Goal: Task Accomplishment & Management: Use online tool/utility

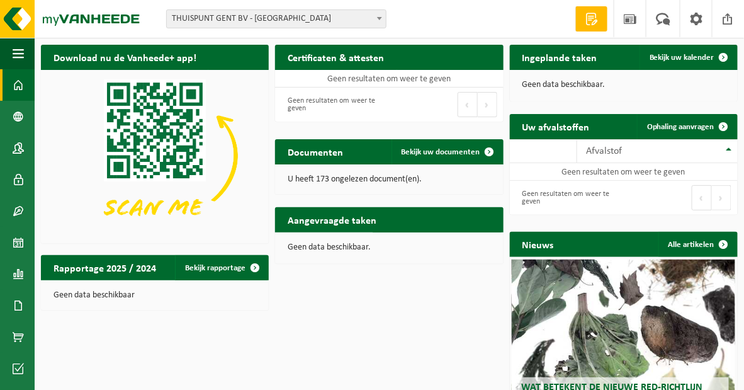
click at [387, 24] on div "Vestiging: THUISPUNT GENT BV - GENT THUISPUNT GENT BV - MARIAKERKE WONINGENT - …" at bounding box center [281, 18] width 248 height 19
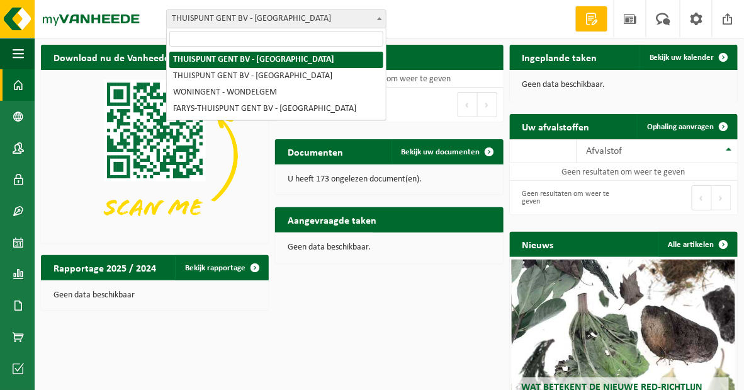
click at [379, 26] on span at bounding box center [379, 18] width 13 height 16
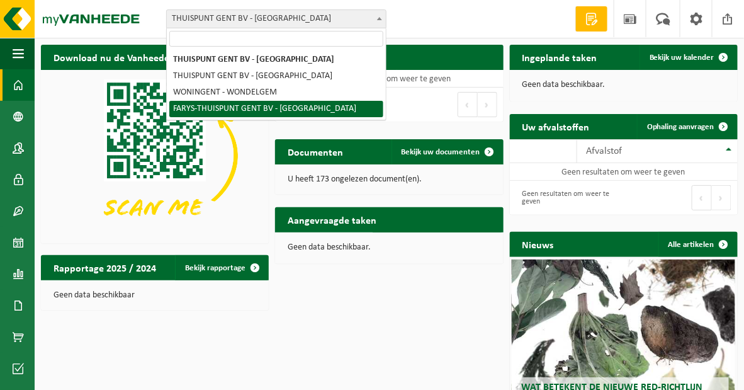
select select "126076"
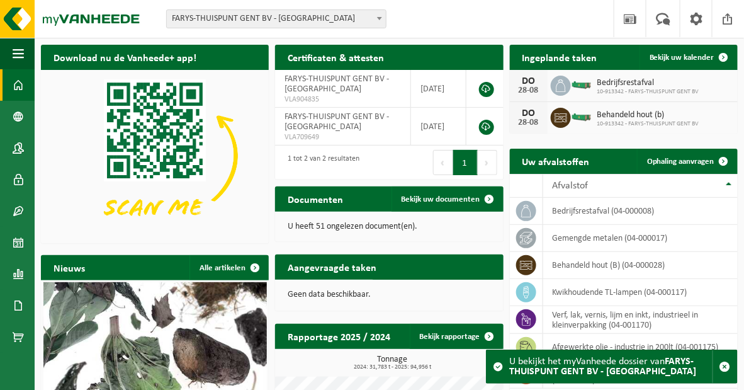
click at [572, 58] on h2 "Ingeplande taken" at bounding box center [560, 57] width 100 height 25
click at [650, 56] on span "Bekijk uw kalender" at bounding box center [682, 58] width 65 height 8
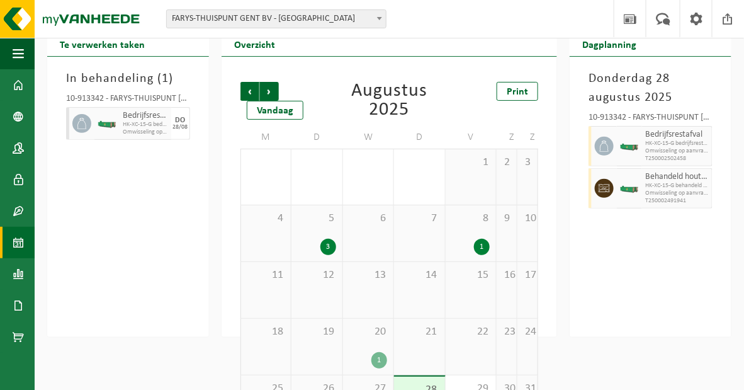
scroll to position [100, 0]
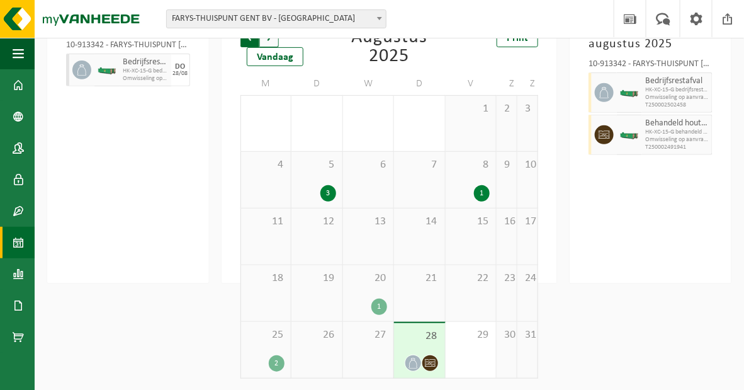
click at [265, 42] on span "Volgende" at bounding box center [269, 37] width 19 height 19
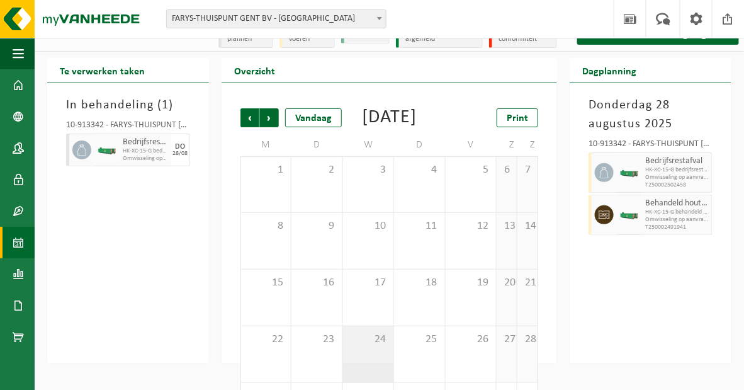
scroll to position [0, 0]
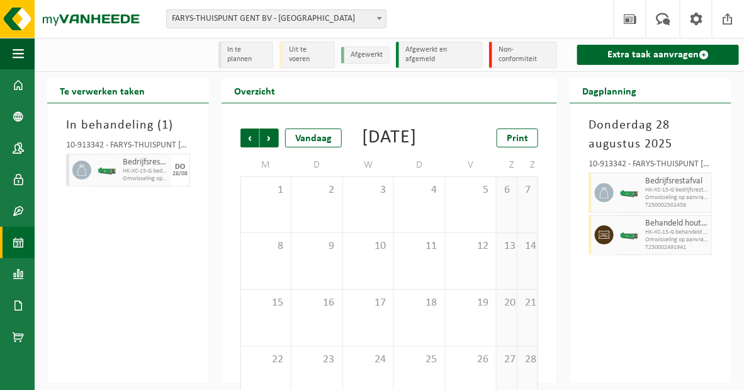
click at [240, 54] on li "In te plannen" at bounding box center [246, 55] width 55 height 26
click at [294, 45] on li "Uit te voeren" at bounding box center [307, 55] width 55 height 26
click at [365, 54] on li "Afgewerkt" at bounding box center [365, 55] width 48 height 17
click at [248, 139] on span "Vorige" at bounding box center [250, 137] width 19 height 19
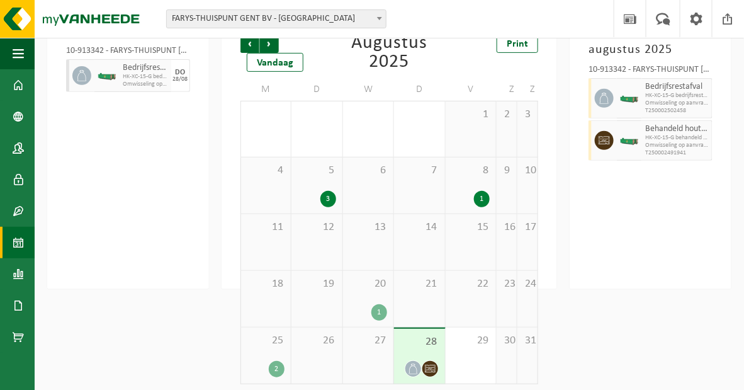
scroll to position [100, 0]
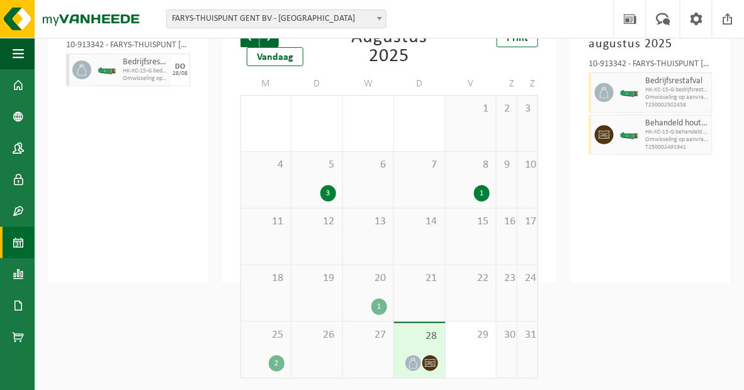
click at [314, 176] on div "5 3" at bounding box center [317, 180] width 50 height 56
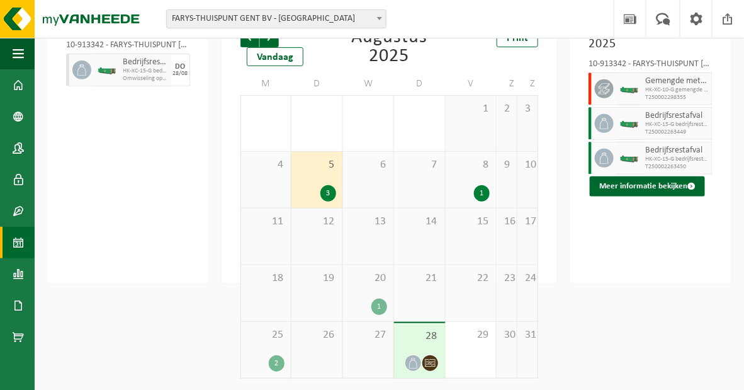
click at [466, 185] on div "1" at bounding box center [471, 193] width 38 height 16
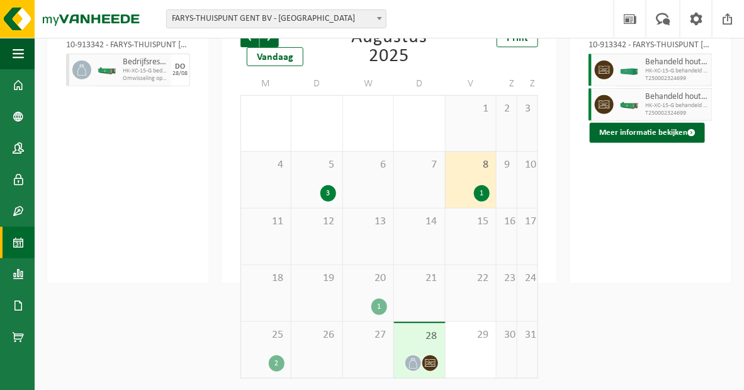
click at [372, 299] on div "1" at bounding box center [369, 307] width 38 height 16
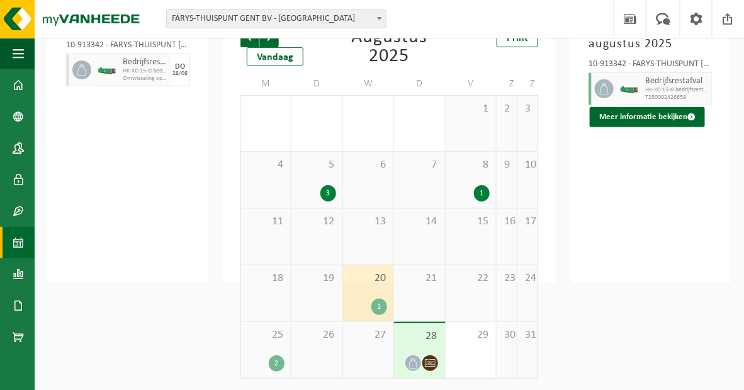
click at [283, 345] on div "25 2" at bounding box center [266, 350] width 50 height 56
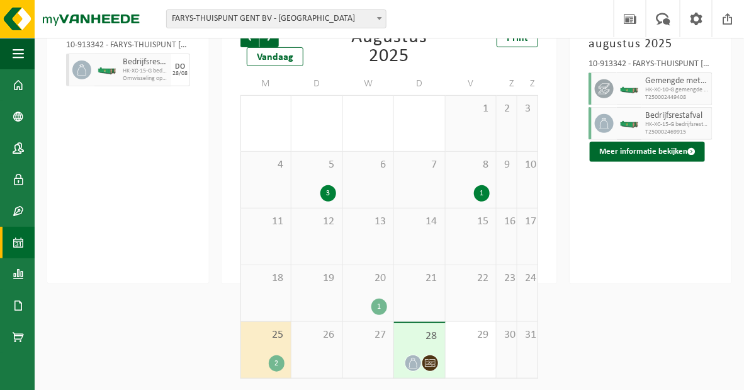
click at [417, 341] on span "28" at bounding box center [420, 336] width 38 height 14
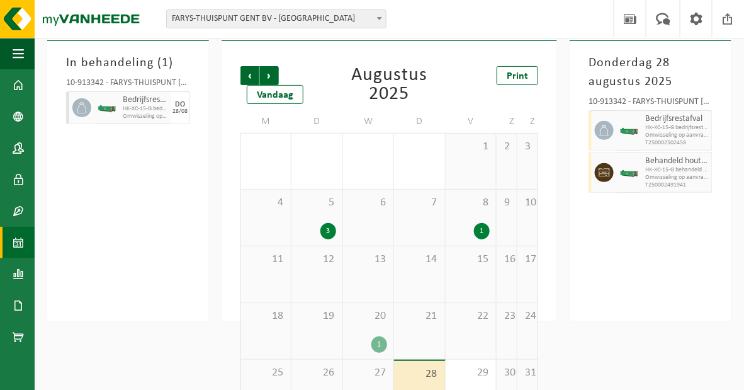
scroll to position [0, 0]
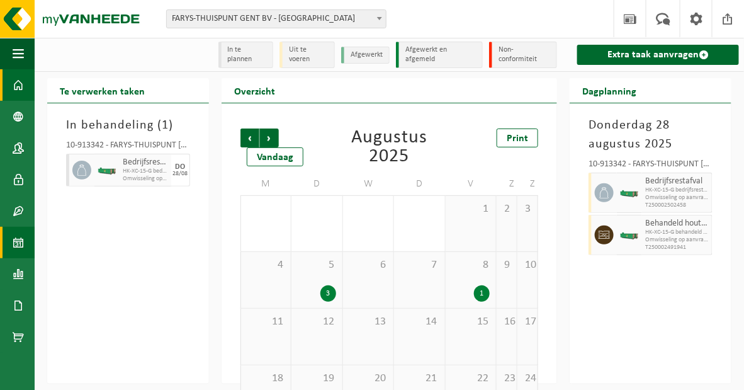
click at [18, 81] on span at bounding box center [18, 84] width 11 height 31
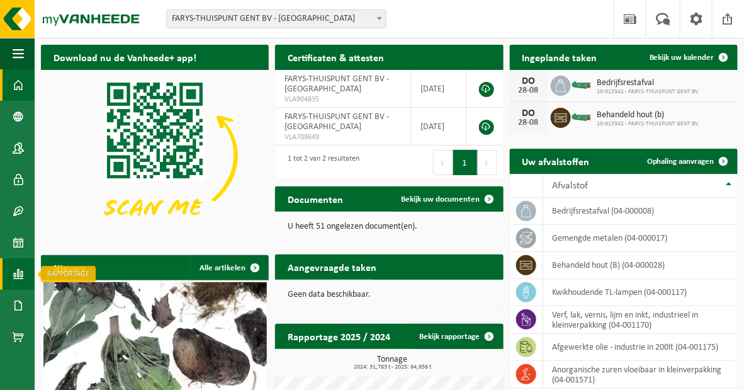
click at [20, 275] on span at bounding box center [18, 273] width 11 height 31
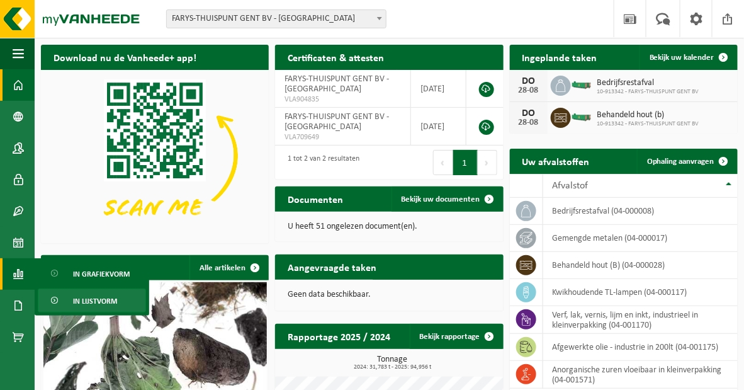
click at [97, 294] on span "In lijstvorm" at bounding box center [95, 301] width 44 height 24
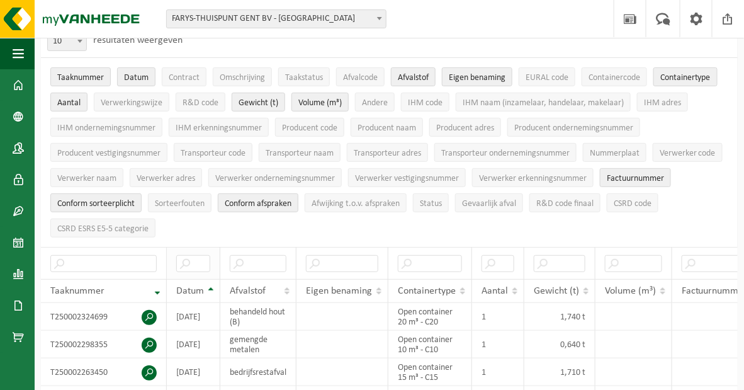
scroll to position [57, 0]
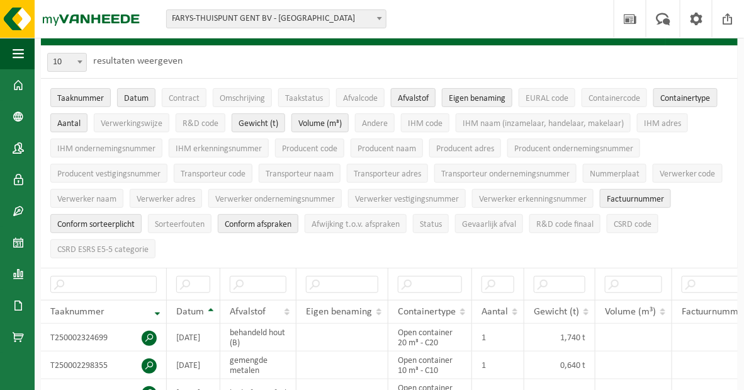
click at [429, 101] on span "Afvalstof" at bounding box center [413, 98] width 31 height 9
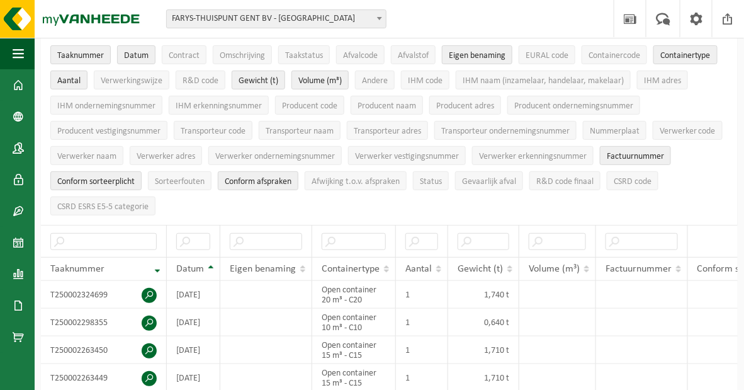
scroll to position [0, 0]
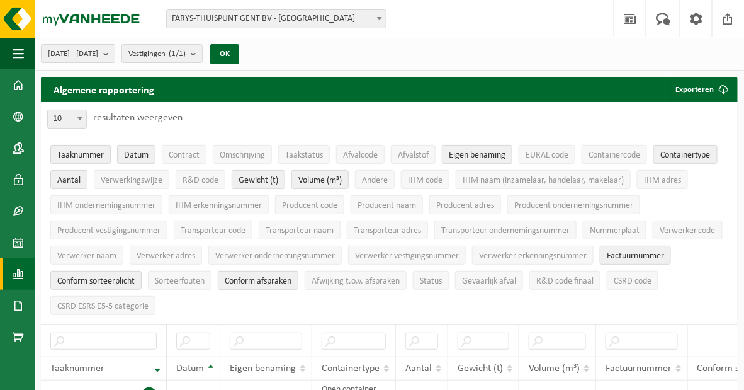
click at [16, 272] on span at bounding box center [18, 273] width 11 height 31
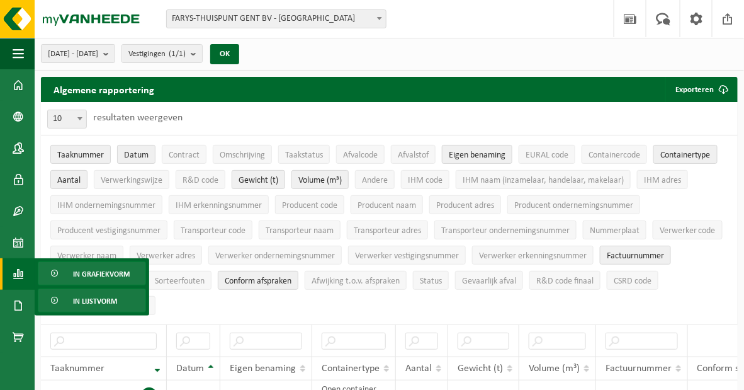
click at [89, 271] on span "In grafiekvorm" at bounding box center [101, 274] width 57 height 24
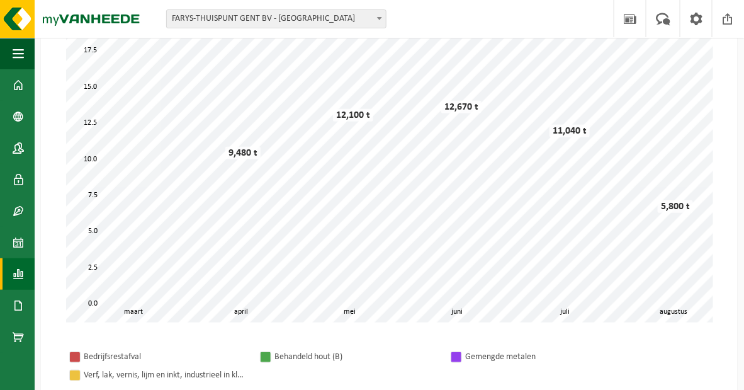
scroll to position [114, 0]
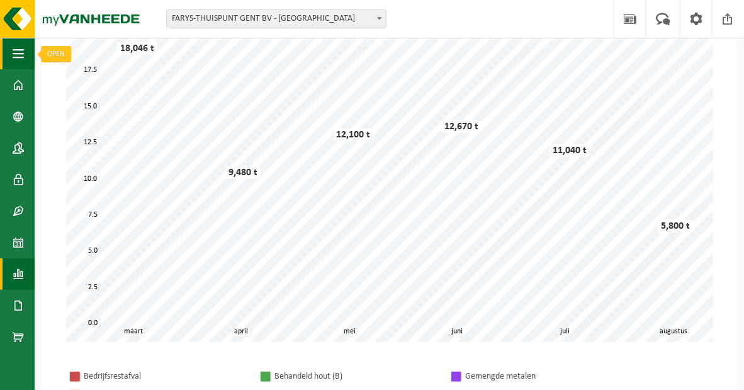
click at [22, 58] on span "button" at bounding box center [18, 53] width 11 height 31
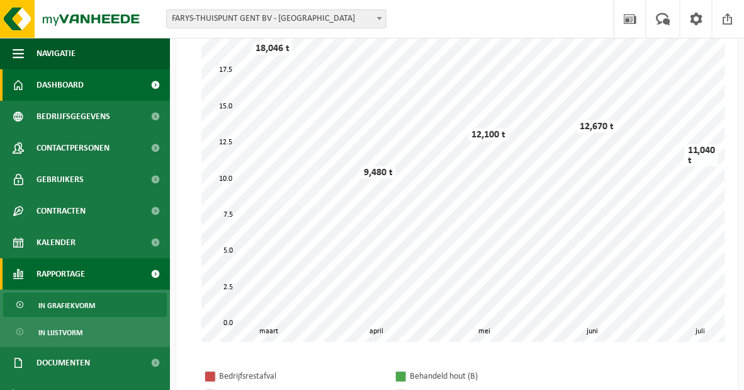
click at [62, 90] on span "Dashboard" at bounding box center [60, 84] width 47 height 31
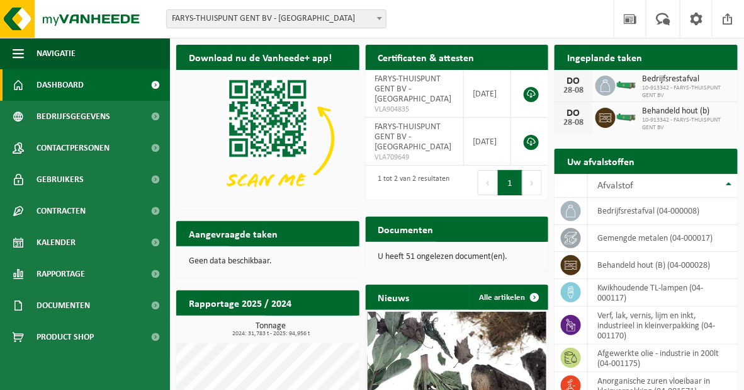
click at [601, 161] on h2 "Uw afvalstoffen" at bounding box center [601, 161] width 93 height 25
click at [625, 184] on span "Afvalstof" at bounding box center [616, 186] width 36 height 10
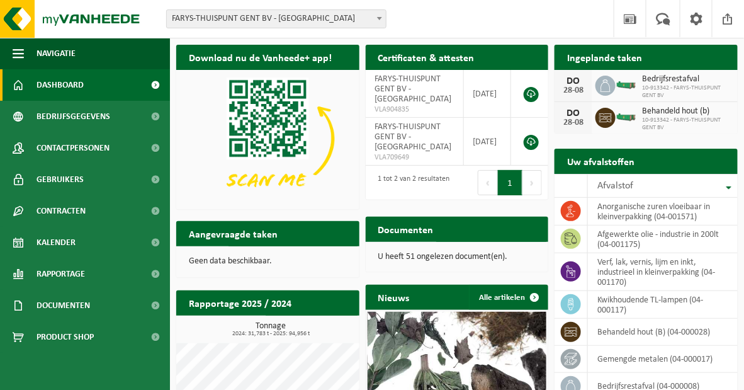
click at [688, 162] on div "Uw afvalstoffen Ophaling aanvragen" at bounding box center [646, 161] width 183 height 25
click at [8, 93] on link "Dashboard" at bounding box center [85, 84] width 170 height 31
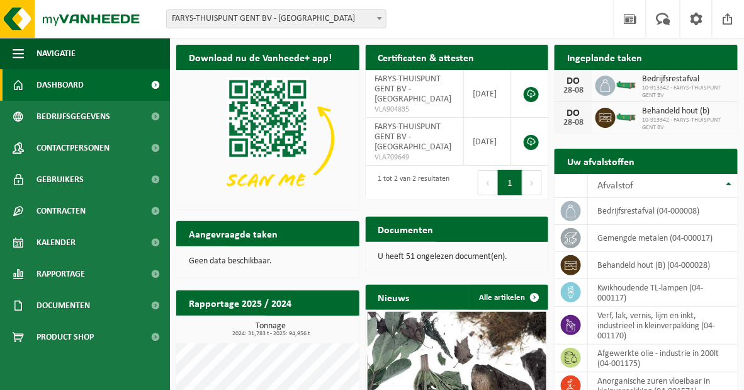
click at [617, 62] on h2 "Ingeplande taken" at bounding box center [605, 57] width 100 height 25
click at [598, 55] on h2 "Ingeplande taken" at bounding box center [605, 57] width 100 height 25
click at [614, 169] on h2 "Uw afvalstoffen" at bounding box center [601, 161] width 93 height 25
drag, startPoint x: 614, startPoint y: 169, endPoint x: 590, endPoint y: 163, distance: 25.4
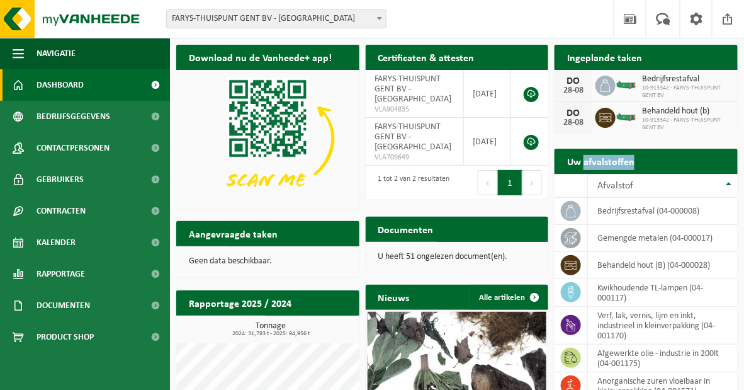
click at [590, 163] on h2 "Uw afvalstoffen" at bounding box center [601, 161] width 93 height 25
click at [579, 163] on h2 "Uw afvalstoffen" at bounding box center [601, 161] width 93 height 25
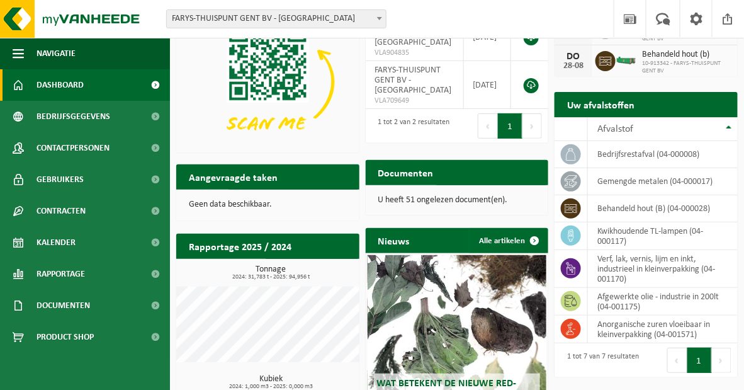
click at [283, 180] on h2 "Aangevraagde taken" at bounding box center [233, 176] width 114 height 25
click at [662, 108] on div "Uw afvalstoffen Ophaling aanvragen" at bounding box center [646, 104] width 183 height 25
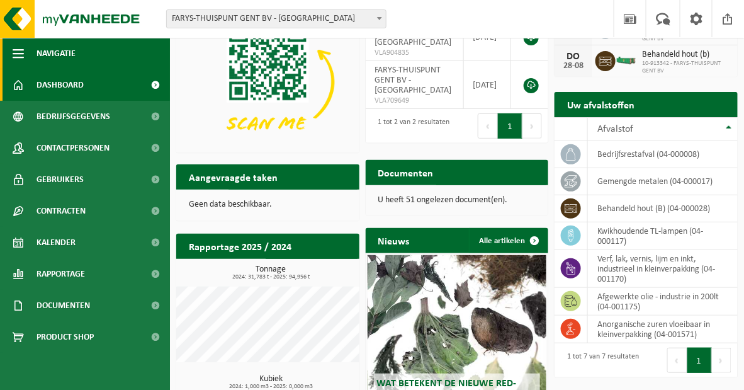
click at [62, 51] on span "Navigatie" at bounding box center [56, 53] width 39 height 31
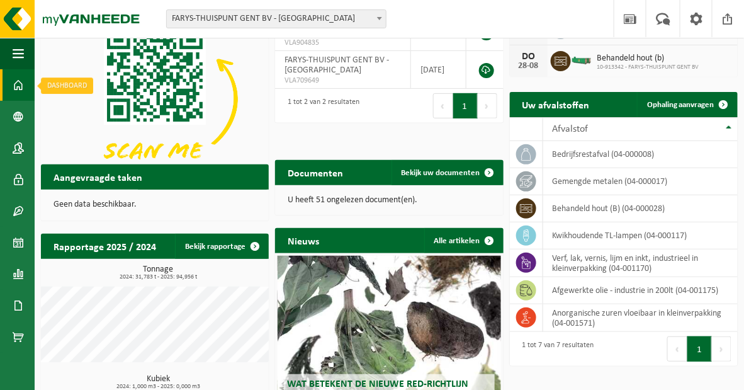
click at [13, 88] on span at bounding box center [18, 84] width 11 height 31
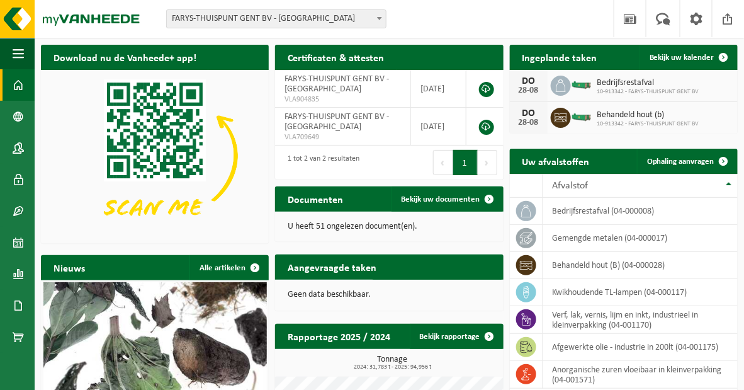
click at [13, 88] on span at bounding box center [18, 84] width 11 height 31
click at [685, 166] on span "Ophaling aanvragen" at bounding box center [680, 161] width 67 height 8
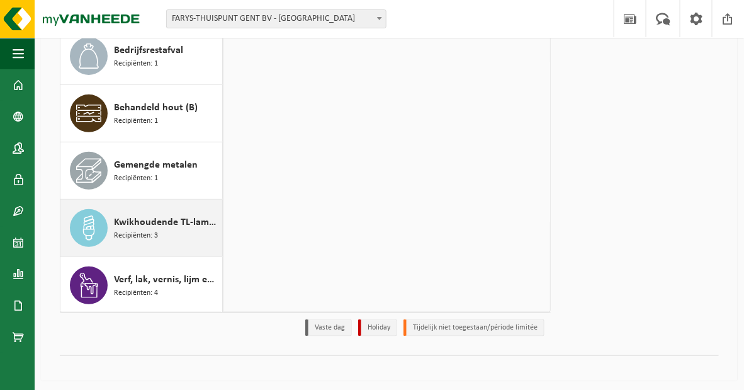
scroll to position [224, 0]
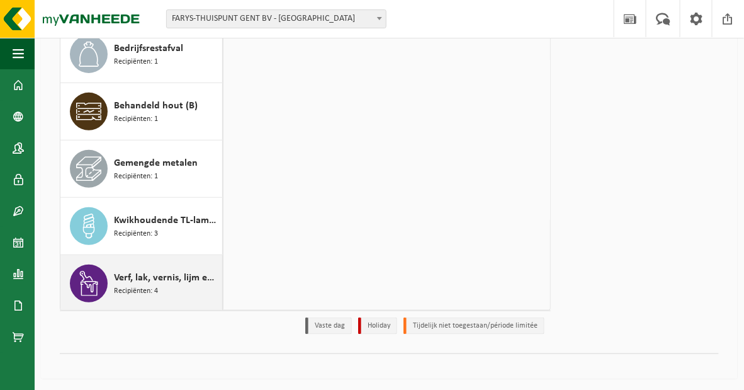
click at [140, 280] on span "Verf, lak, vernis, lijm en inkt, industrieel in kleinverpakking" at bounding box center [166, 277] width 105 height 15
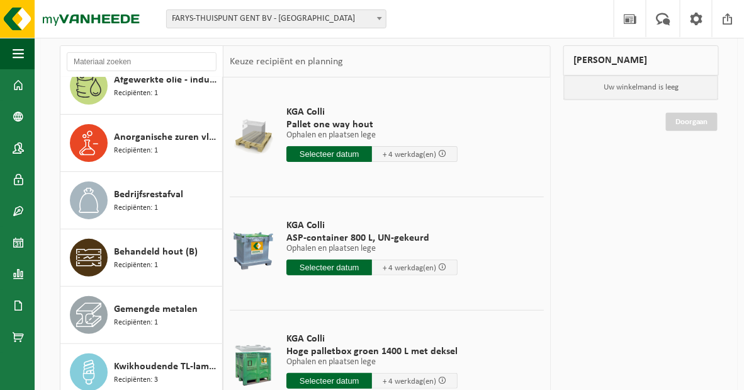
scroll to position [52, 0]
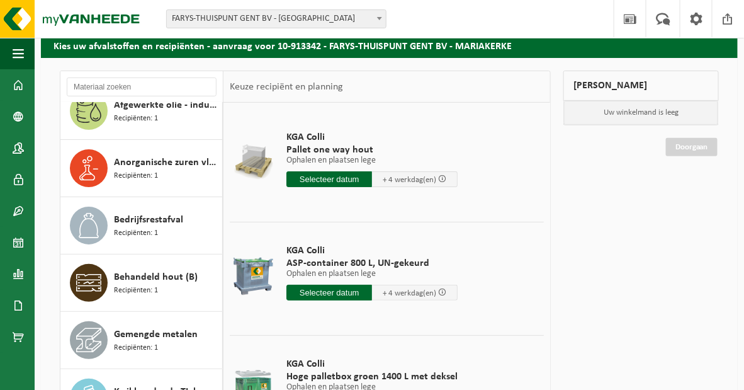
click at [641, 226] on div "Mijn winkelmand Uw winkelmand is leeg Doorgaan" at bounding box center [641, 292] width 168 height 442
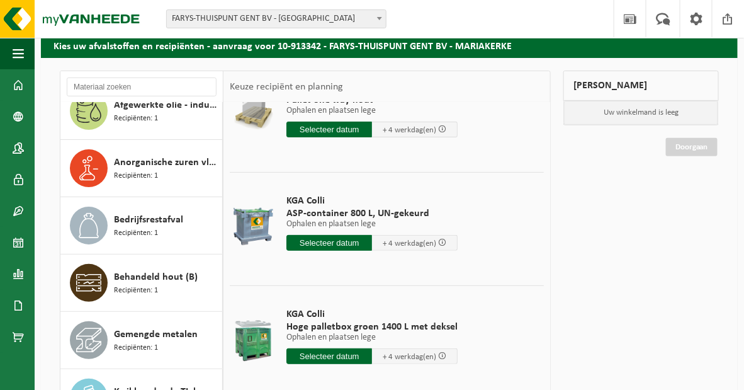
scroll to position [102, 0]
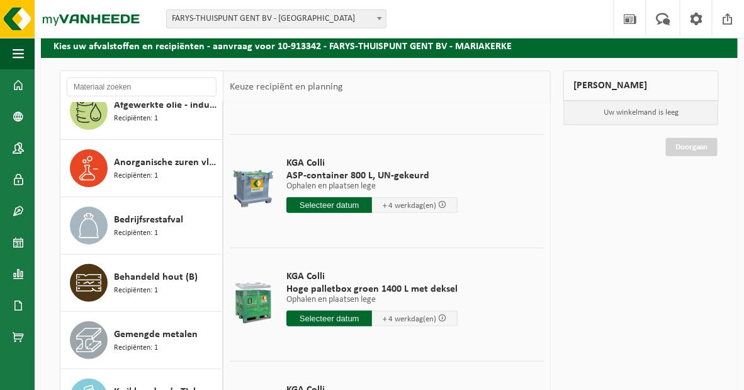
click at [353, 301] on div "KGA Colli Hoge palletbox groen 1400 L met deksel Ophalen en plaatsen lege Ophal…" at bounding box center [372, 302] width 184 height 88
click at [353, 311] on input "text" at bounding box center [330, 319] width 86 height 16
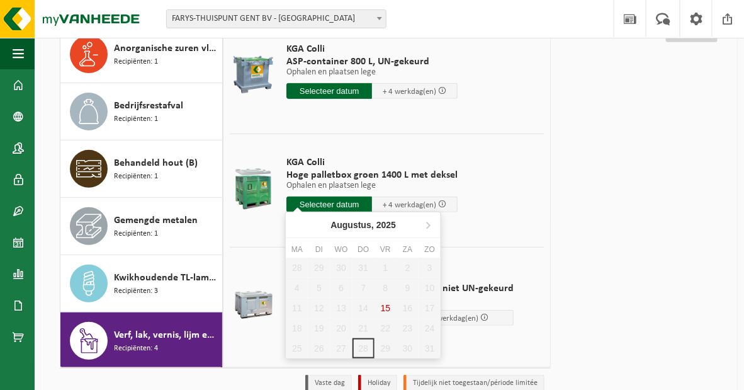
scroll to position [224, 0]
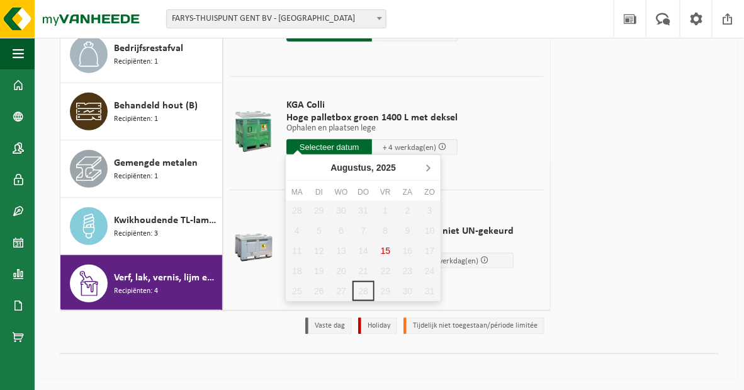
click at [428, 167] on icon at bounding box center [428, 167] width 20 height 20
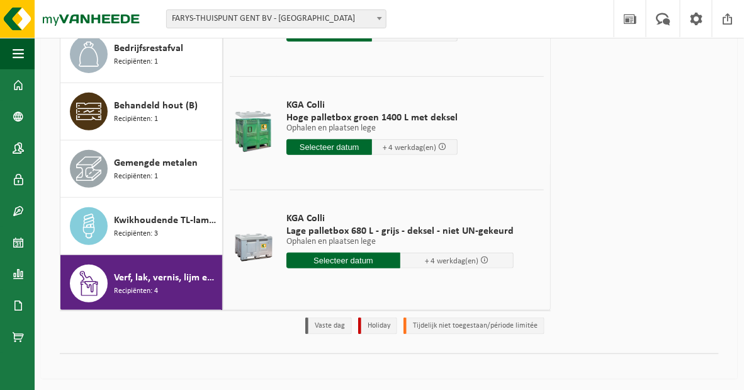
click at [518, 273] on td "KGA Colli Lage palletbox 680 L - grijs - deksel - niet UN-gekeurd Ophalen en pl…" at bounding box center [410, 243] width 267 height 107
click at [445, 275] on div "KGA Colli Lage palletbox 680 L - grijs - deksel - niet UN-gekeurd Ophalen en pl…" at bounding box center [400, 244] width 240 height 88
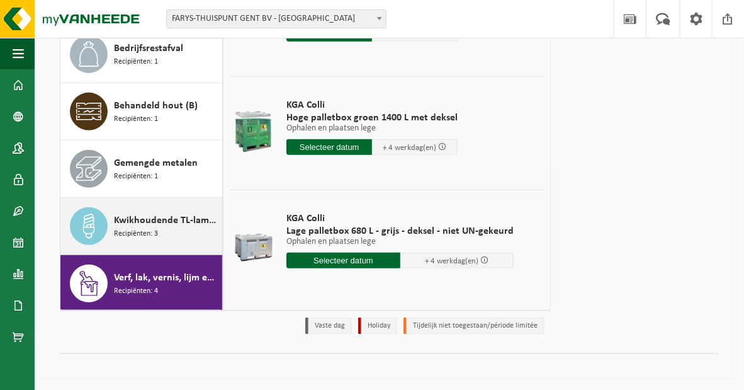
scroll to position [0, 0]
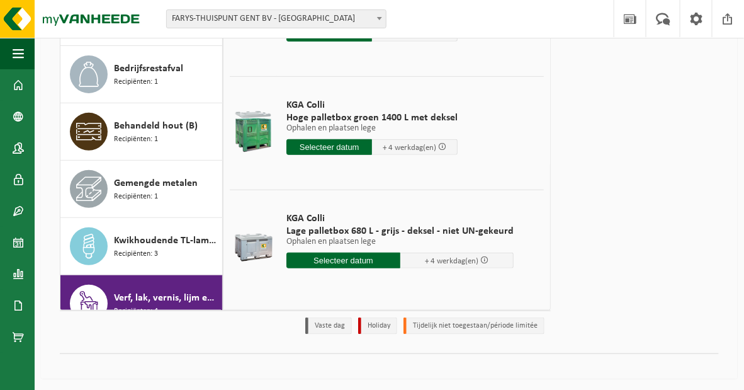
click at [105, 359] on div at bounding box center [389, 359] width 659 height 13
